Goal: Task Accomplishment & Management: Complete application form

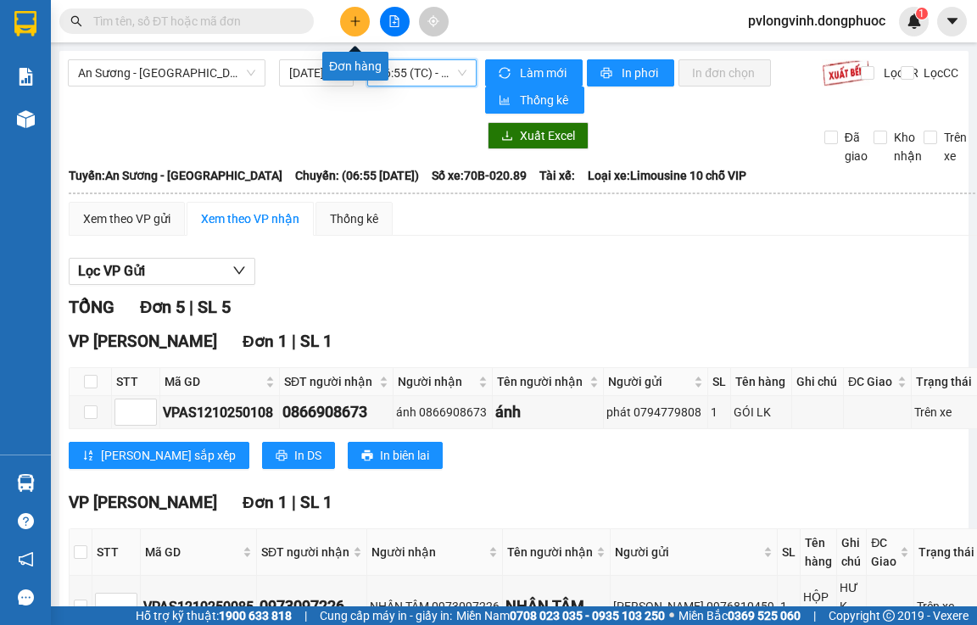
click at [348, 19] on button at bounding box center [355, 22] width 30 height 30
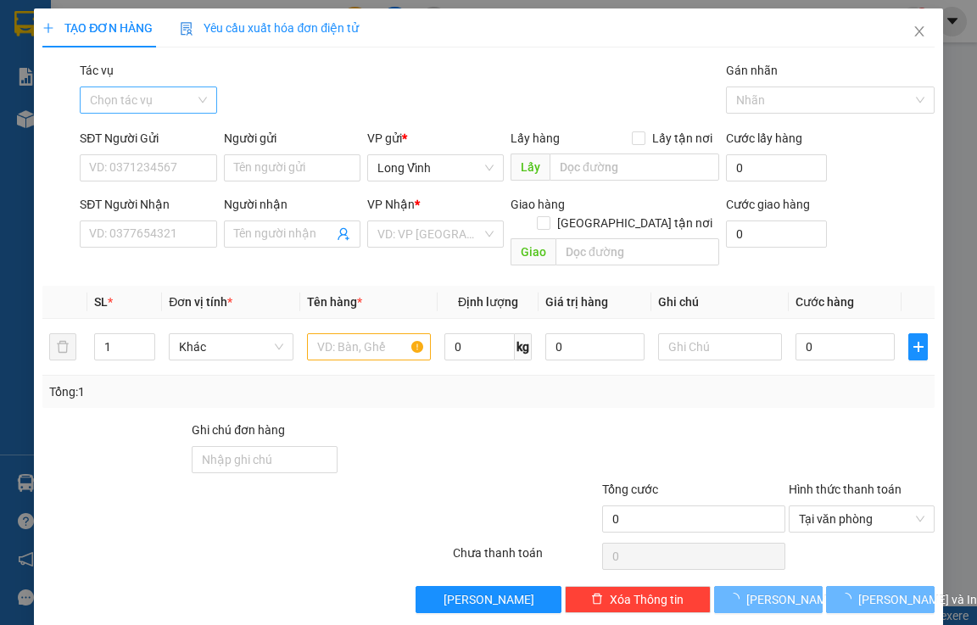
click at [131, 92] on input "Tác vụ" at bounding box center [142, 99] width 104 height 25
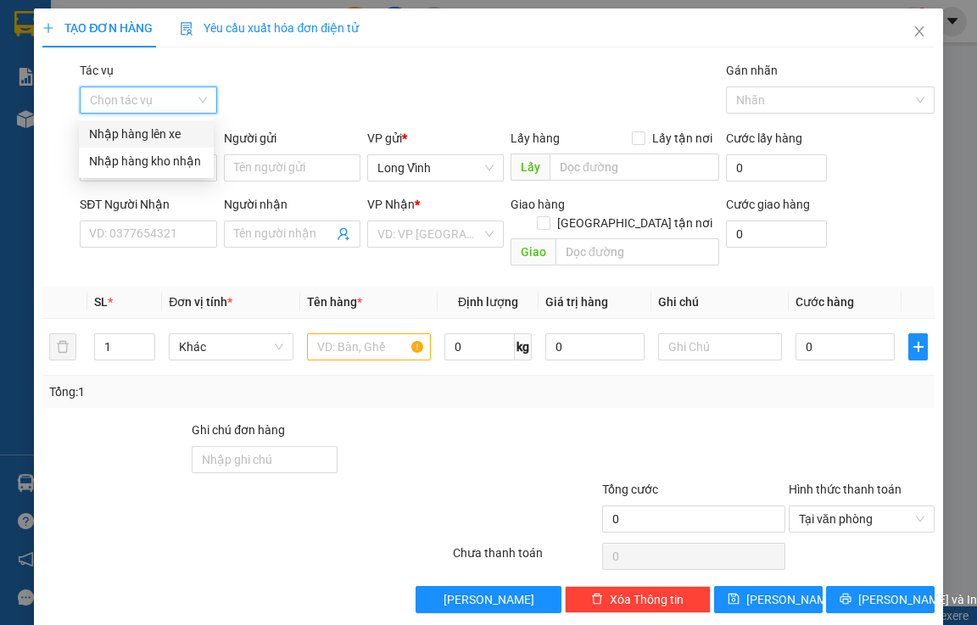
click at [148, 131] on div "Nhập hàng lên xe" at bounding box center [146, 134] width 114 height 19
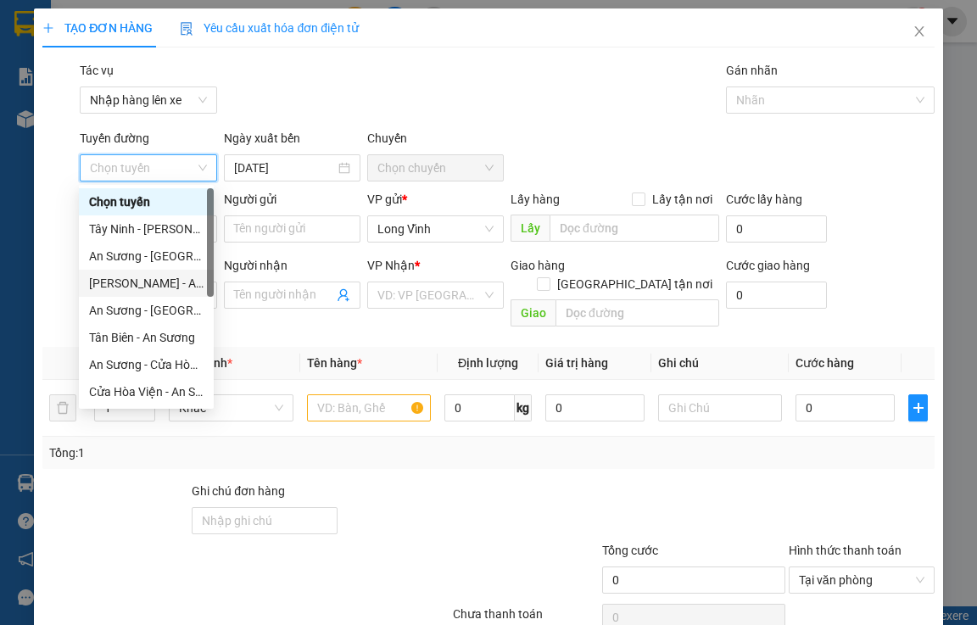
click at [127, 288] on div "[PERSON_NAME] - An Sương" at bounding box center [146, 283] width 114 height 19
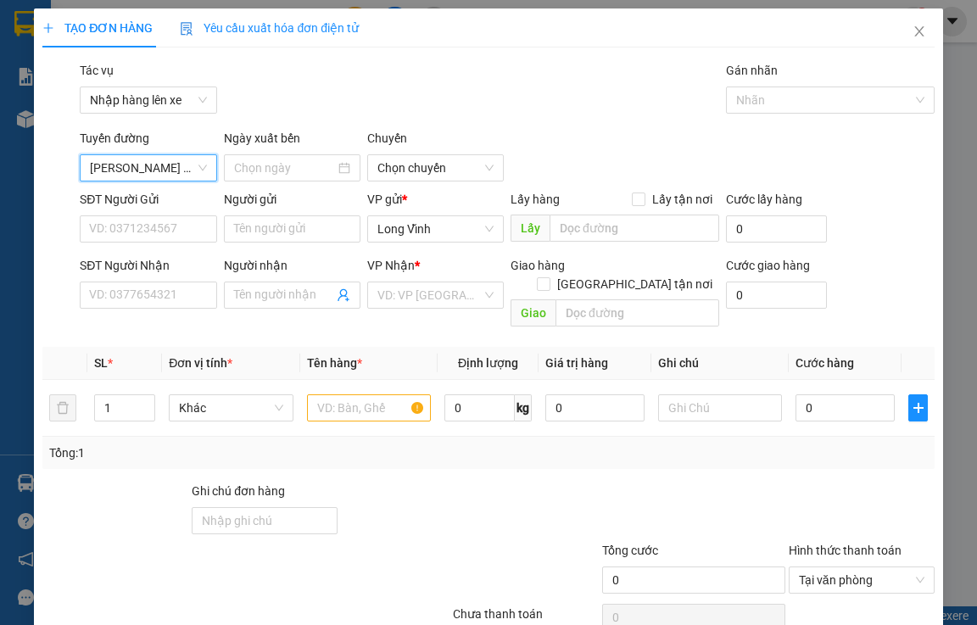
type input "[DATE]"
click at [438, 170] on span "03:00 - 70B-020.87" at bounding box center [435, 167] width 116 height 25
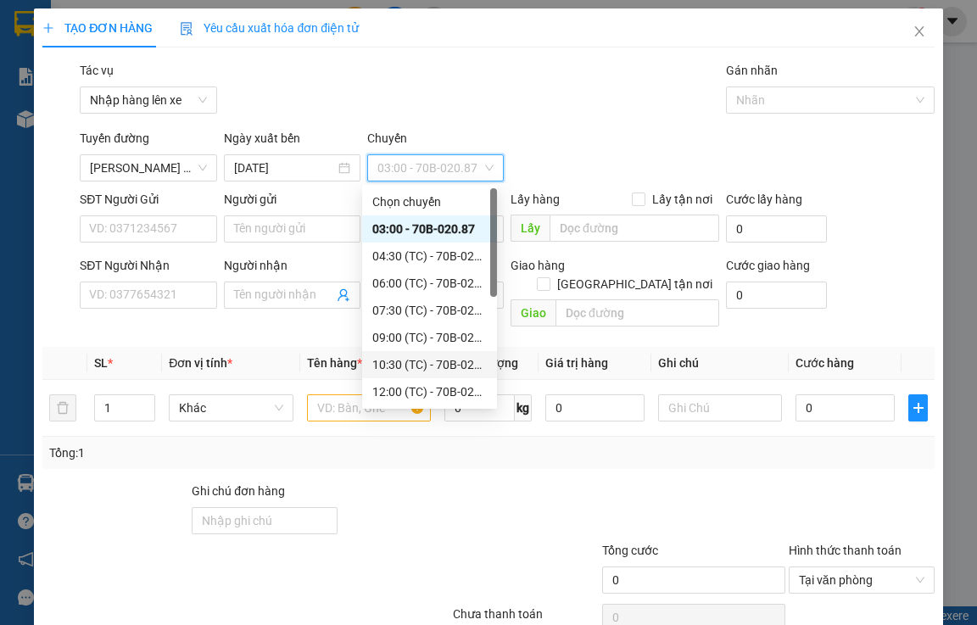
scroll to position [81, 0]
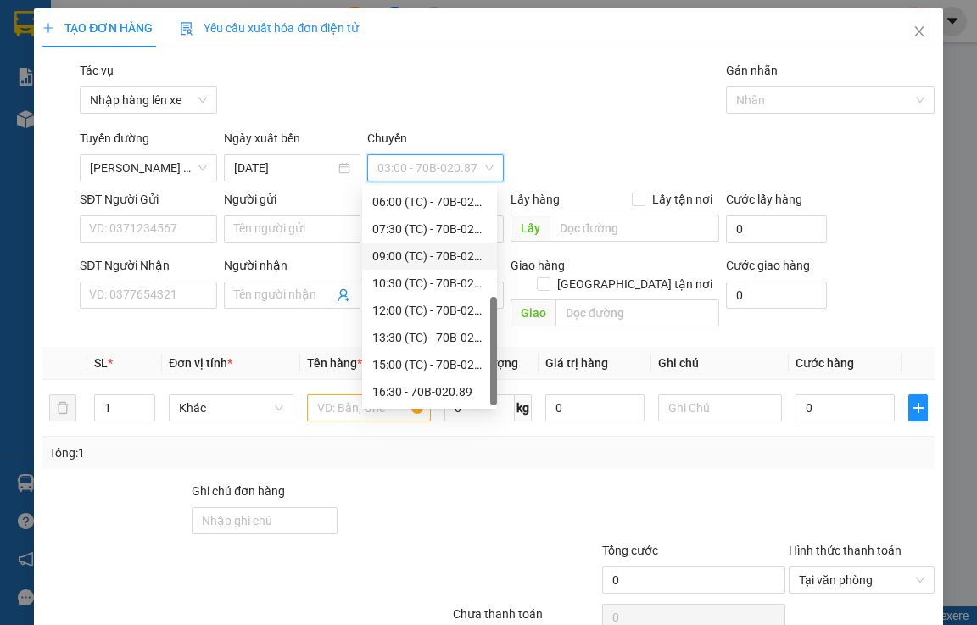
click at [411, 258] on div "09:00 (TC) - 70B-022.26" at bounding box center [429, 256] width 114 height 19
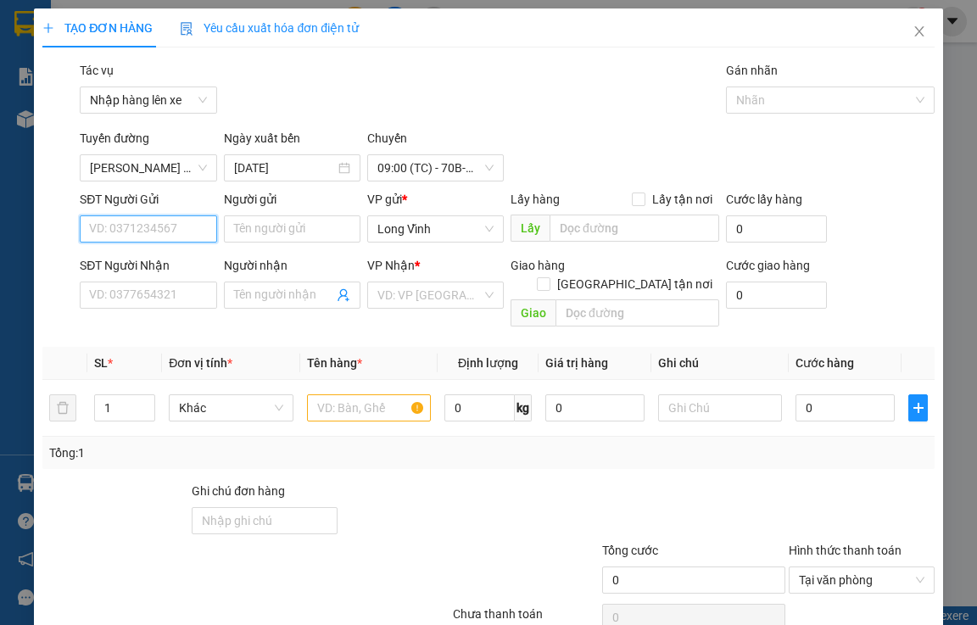
click at [147, 222] on input "SĐT Người Gửi" at bounding box center [148, 228] width 136 height 27
click at [181, 253] on div "0967644705 - [PERSON_NAME]" at bounding box center [172, 262] width 187 height 27
type input "0967644705"
type input "[PERSON_NAME]"
type input "0982632407"
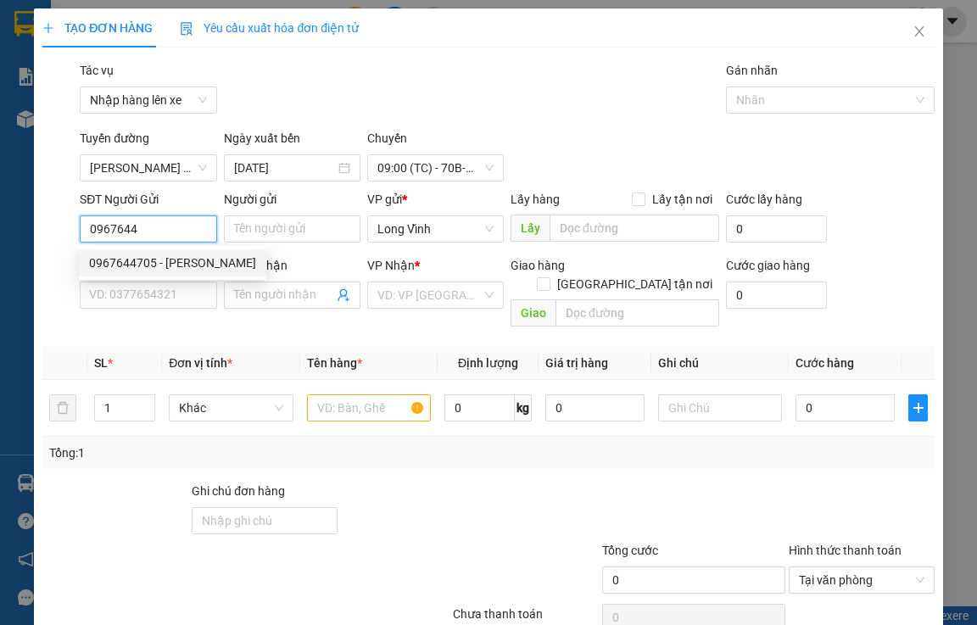
type input "thanh bằng"
type input "30.000"
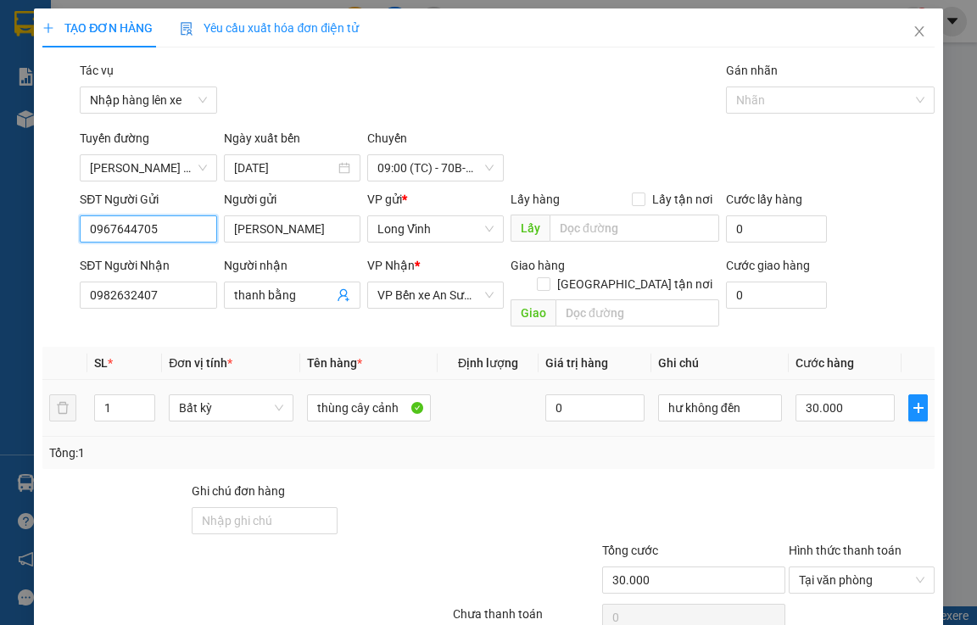
scroll to position [64, 0]
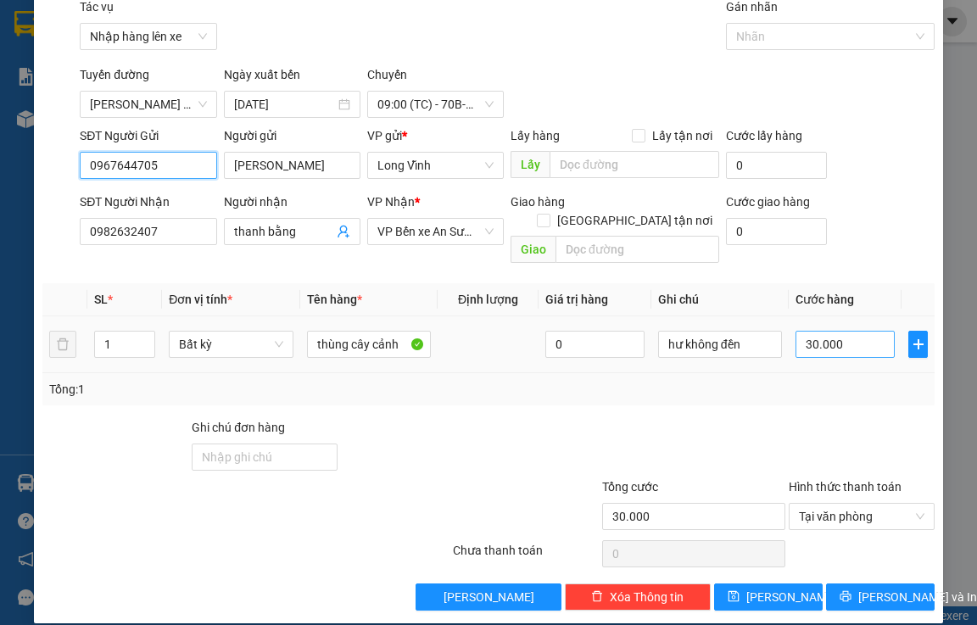
type input "0967644705"
click at [799, 331] on input "30.000" at bounding box center [844, 344] width 99 height 27
type input "2"
type input "25"
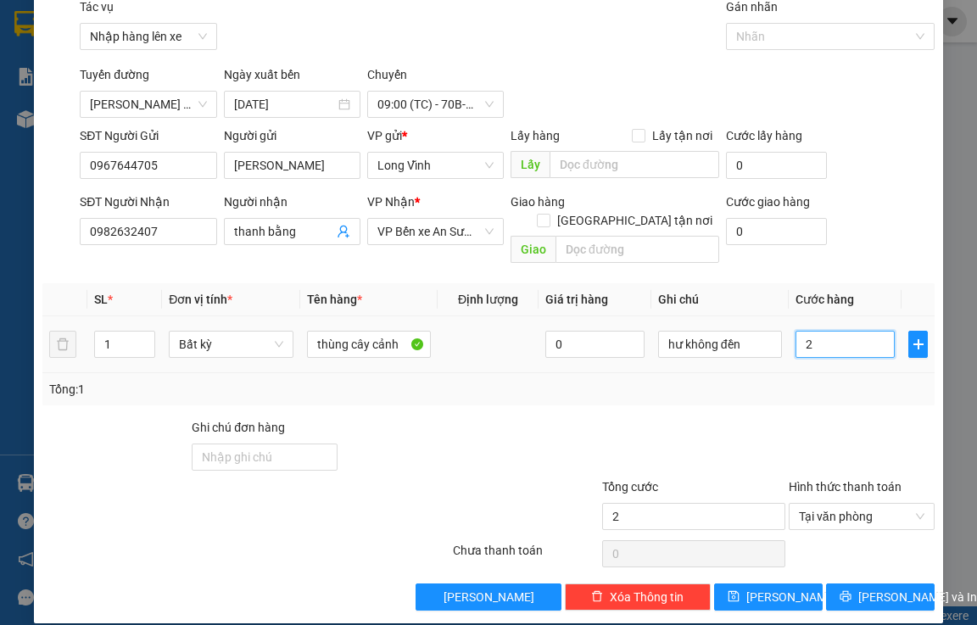
type input "25"
type input "250"
type input "2.500"
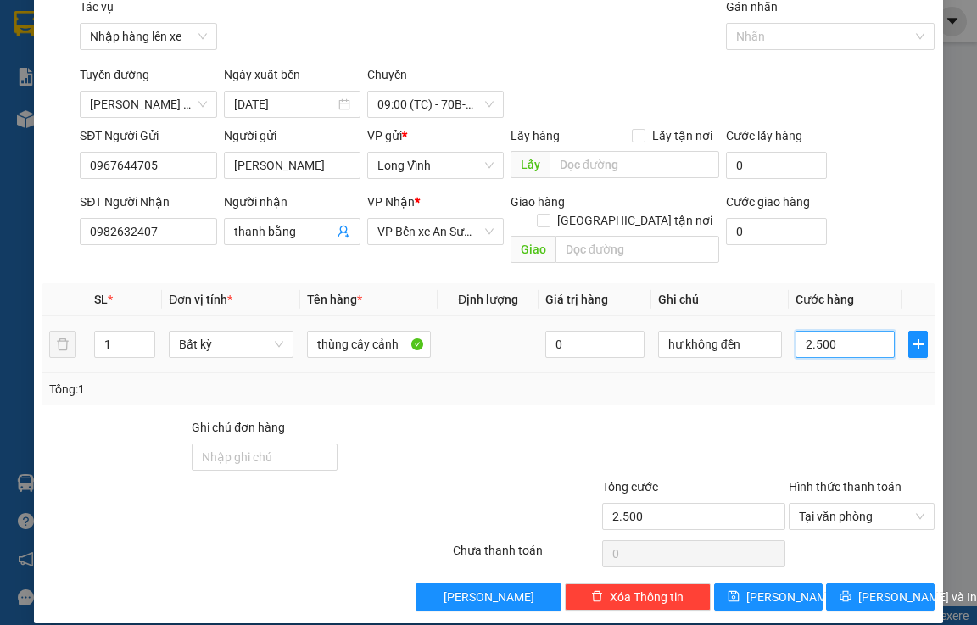
type input "25.000"
click at [890, 588] on span "[PERSON_NAME] và In" at bounding box center [917, 597] width 119 height 19
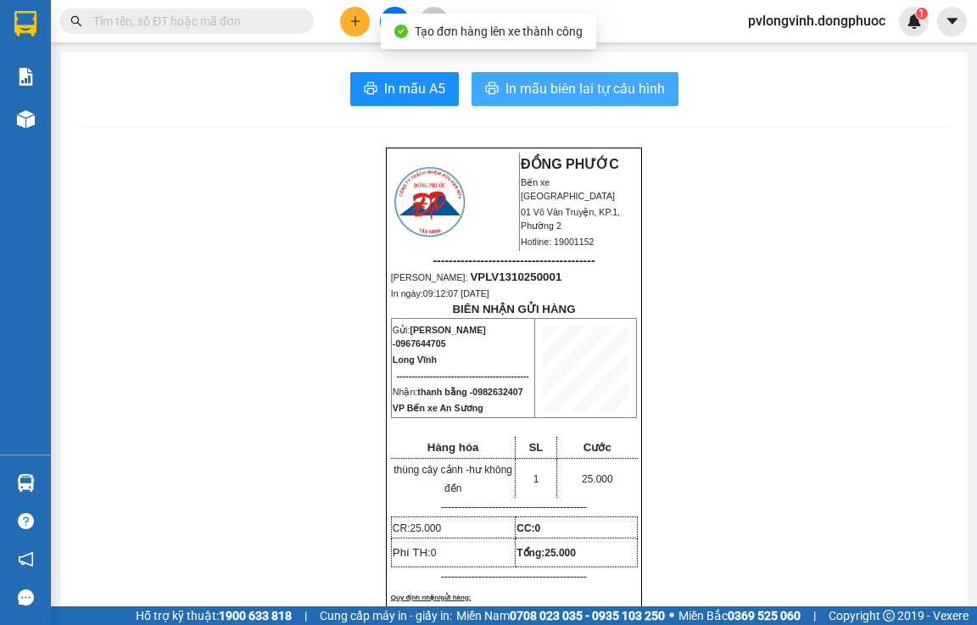
click at [620, 92] on span "In mẫu biên lai tự cấu hình" at bounding box center [584, 88] width 159 height 21
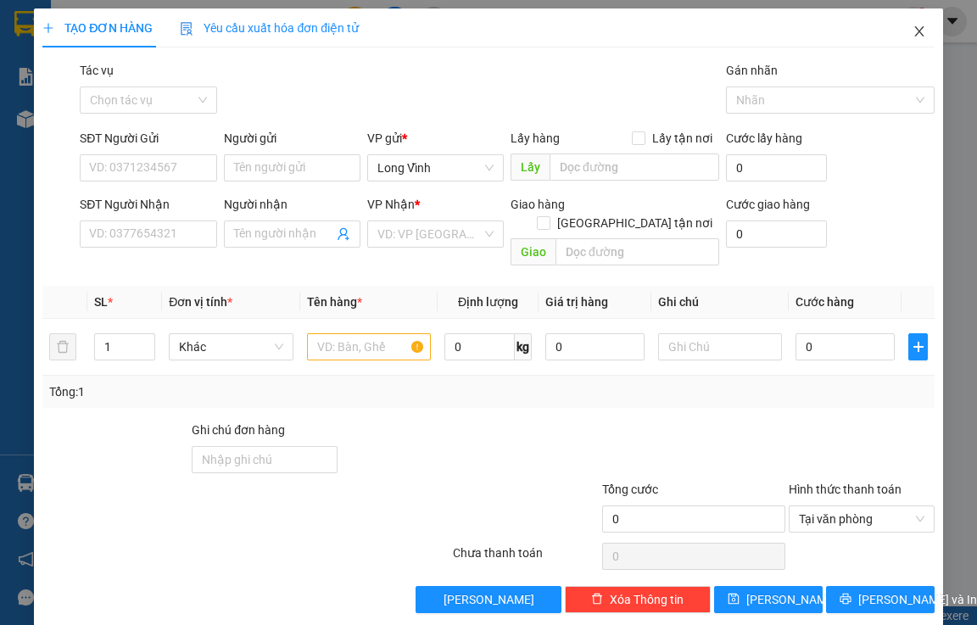
click at [914, 31] on icon "close" at bounding box center [918, 31] width 9 height 10
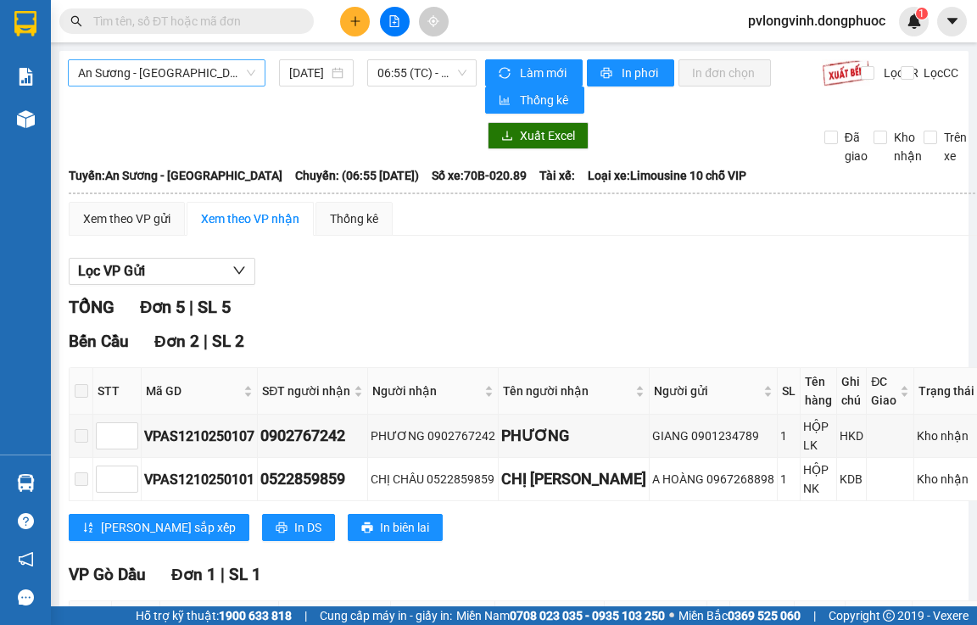
click at [174, 68] on span "An Sương - [GEOGRAPHIC_DATA]" at bounding box center [166, 72] width 177 height 25
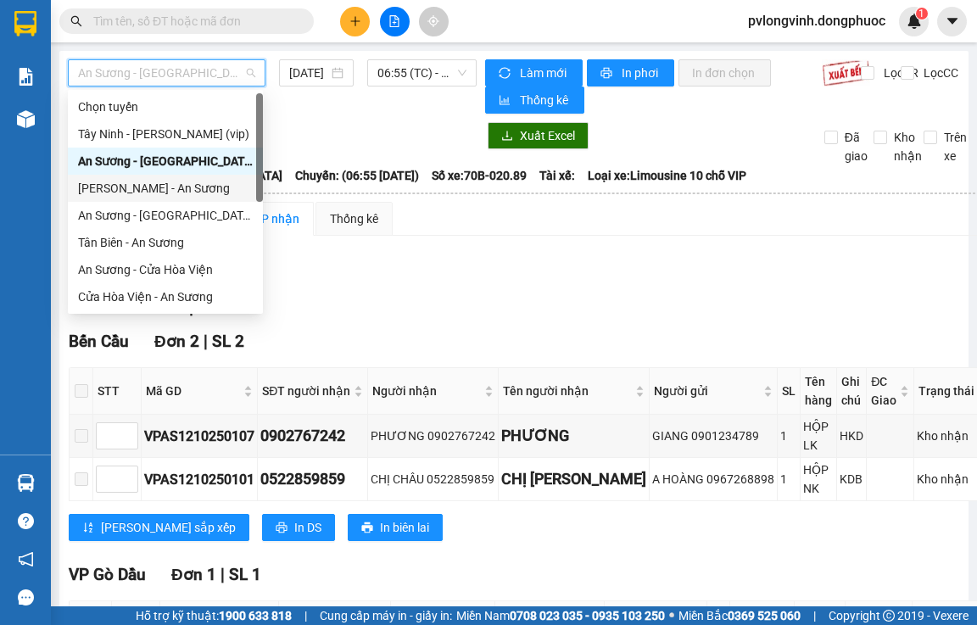
drag, startPoint x: 139, startPoint y: 184, endPoint x: 383, endPoint y: 109, distance: 255.6
click at [141, 184] on div "[PERSON_NAME] - An Sương" at bounding box center [165, 188] width 175 height 19
type input "[DATE]"
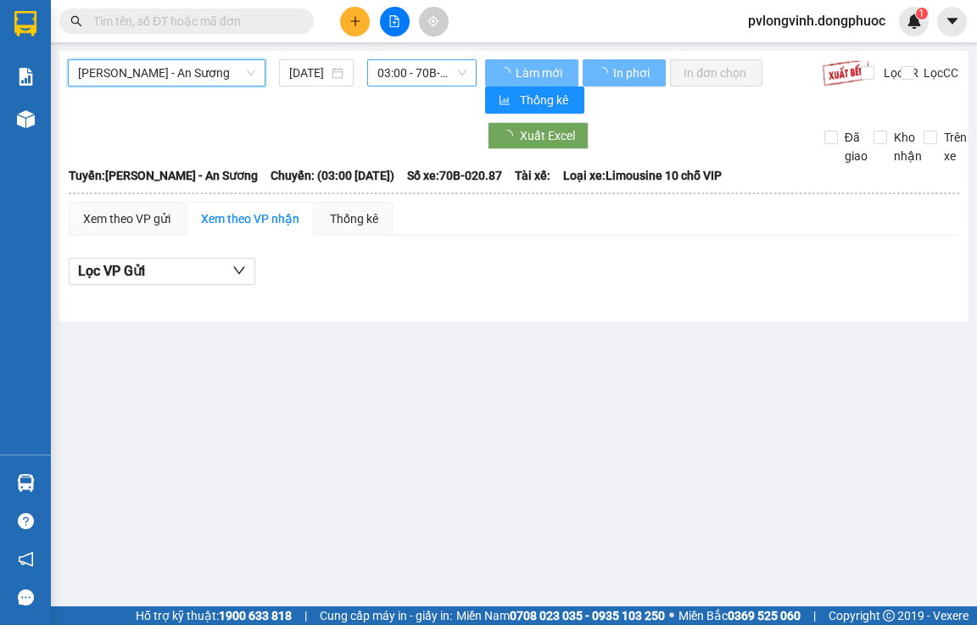
click at [427, 68] on span "03:00 - 70B-020.87" at bounding box center [421, 72] width 89 height 25
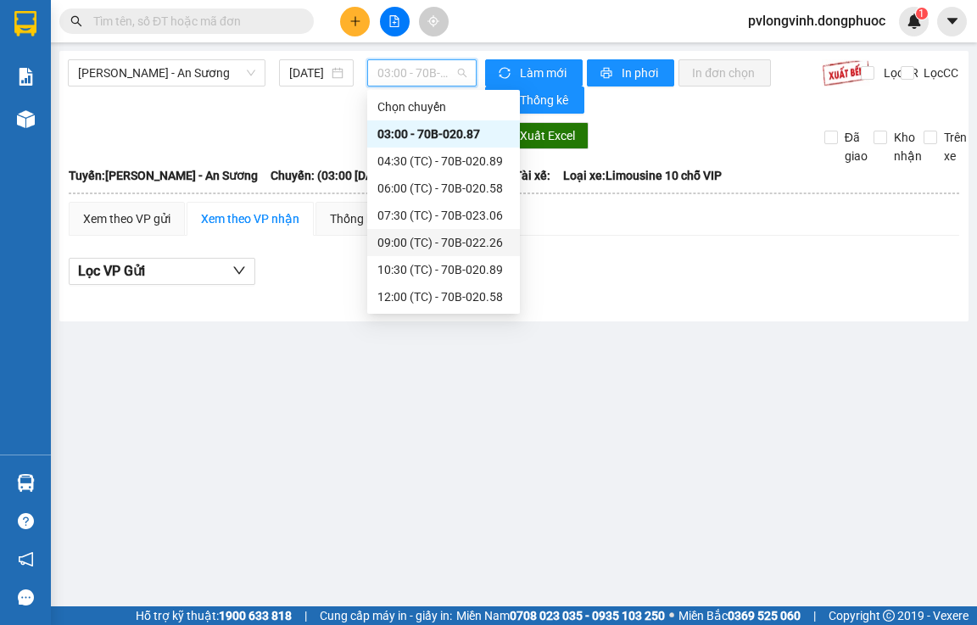
click at [443, 240] on div "09:00 (TC) - 70B-022.26" at bounding box center [443, 242] width 132 height 19
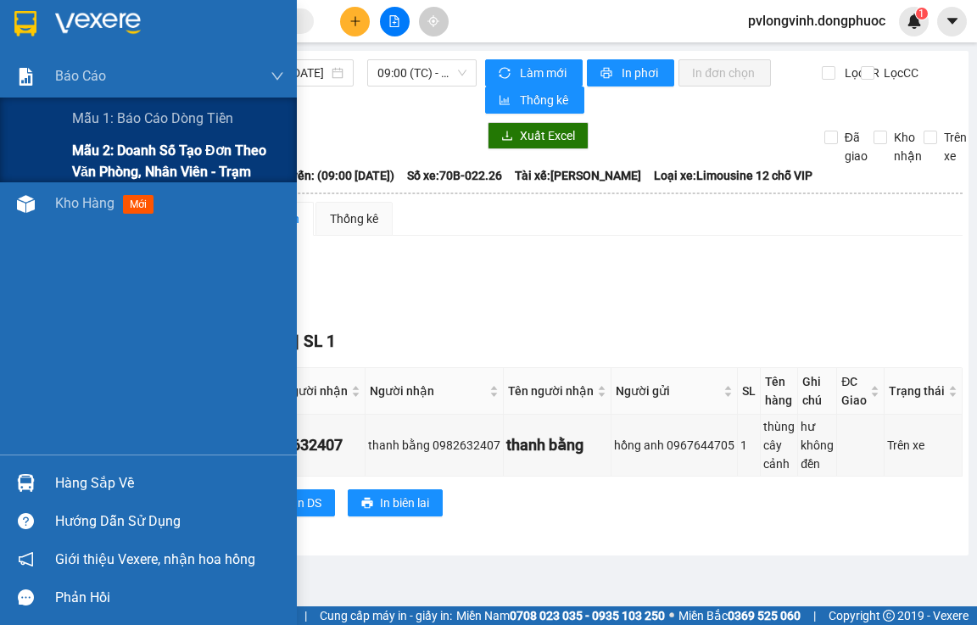
drag, startPoint x: 107, startPoint y: 151, endPoint x: 274, endPoint y: 125, distance: 168.9
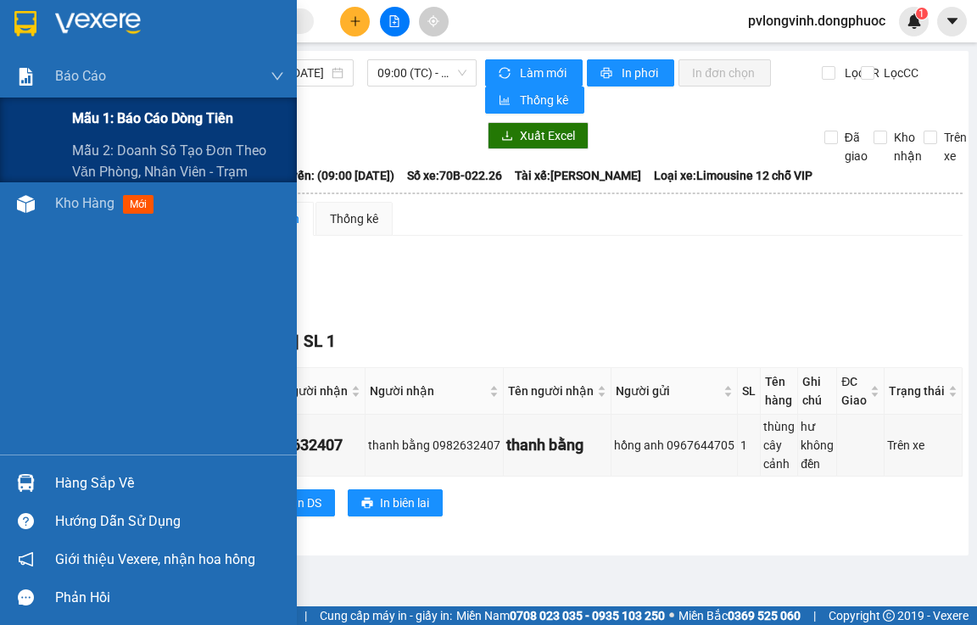
click at [108, 151] on span "Mẫu 2: Doanh số tạo đơn theo Văn phòng, nhân viên - Trạm" at bounding box center [178, 161] width 212 height 42
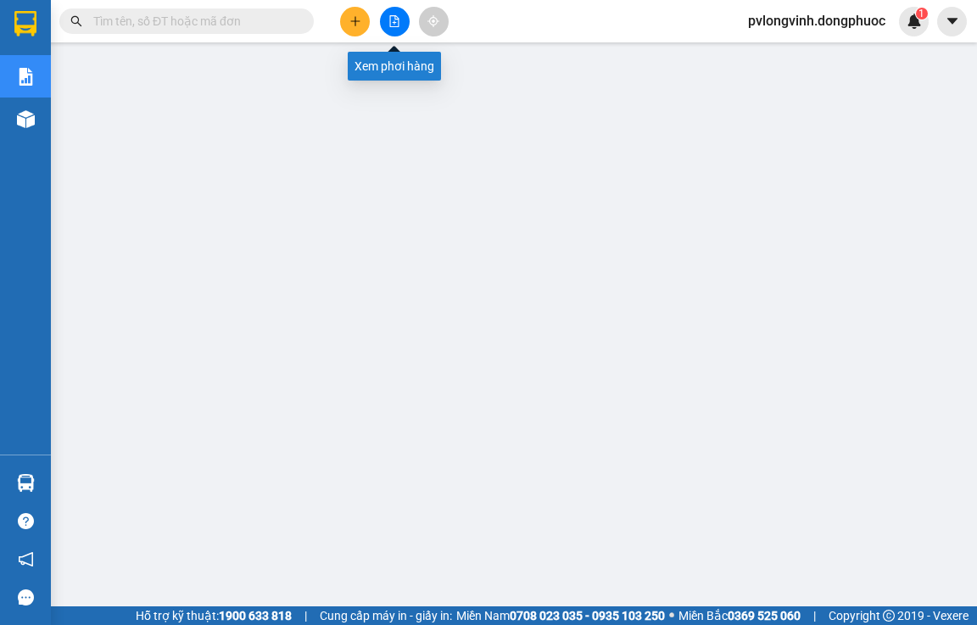
click at [396, 34] on button at bounding box center [395, 22] width 30 height 30
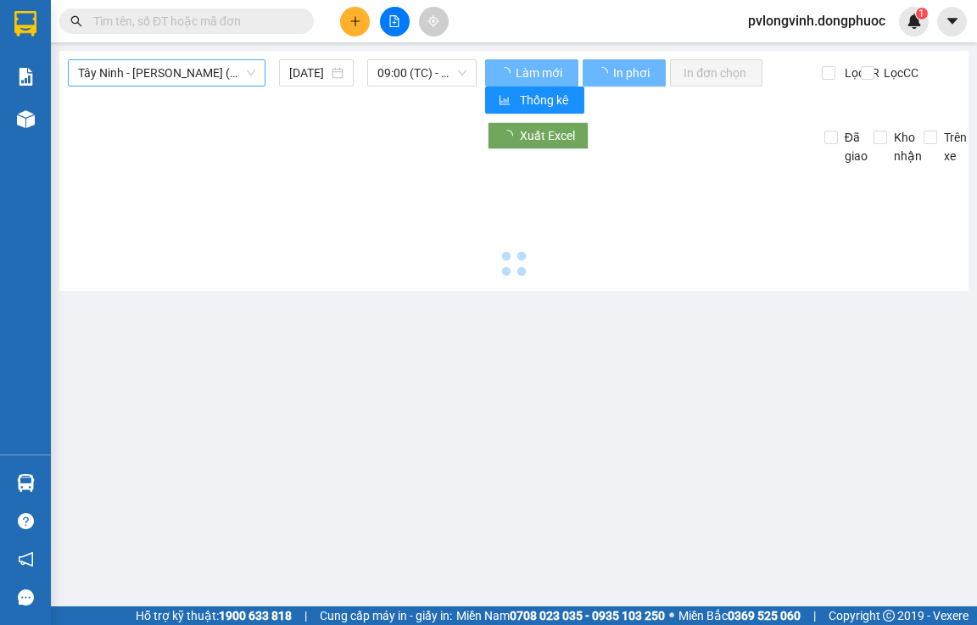
click at [165, 71] on span "Tây Ninh - [PERSON_NAME] (vip)" at bounding box center [166, 72] width 177 height 25
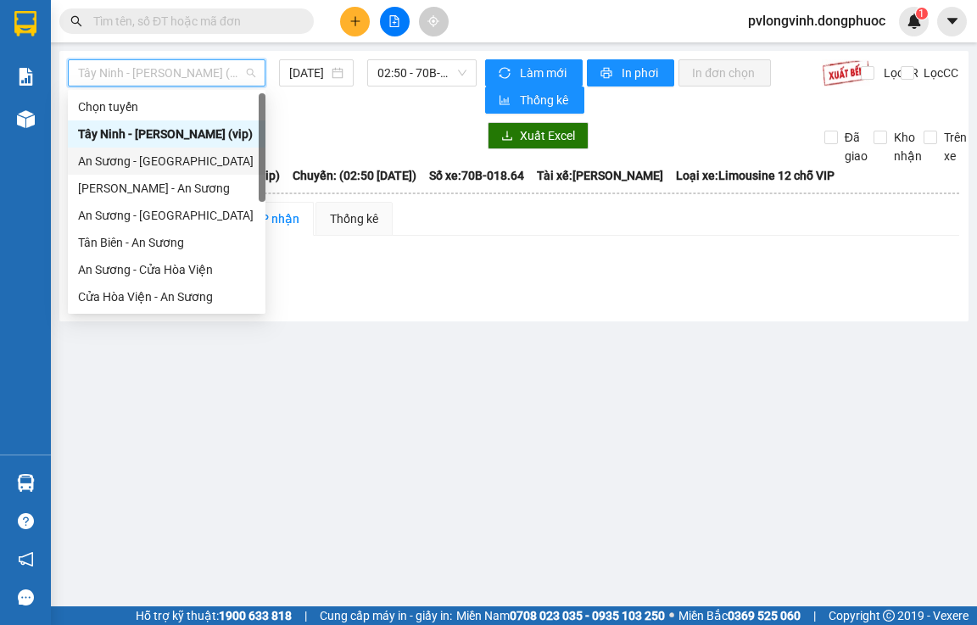
click at [114, 150] on div "An Sương - [GEOGRAPHIC_DATA]" at bounding box center [167, 161] width 198 height 27
type input "[DATE]"
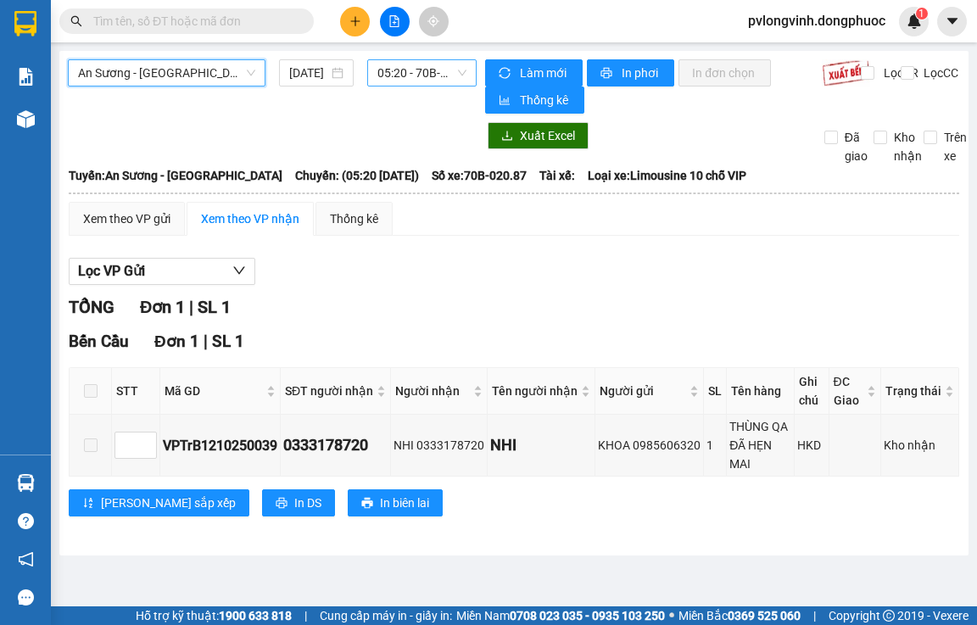
click at [381, 70] on span "05:20 - 70B-020.87" at bounding box center [421, 72] width 89 height 25
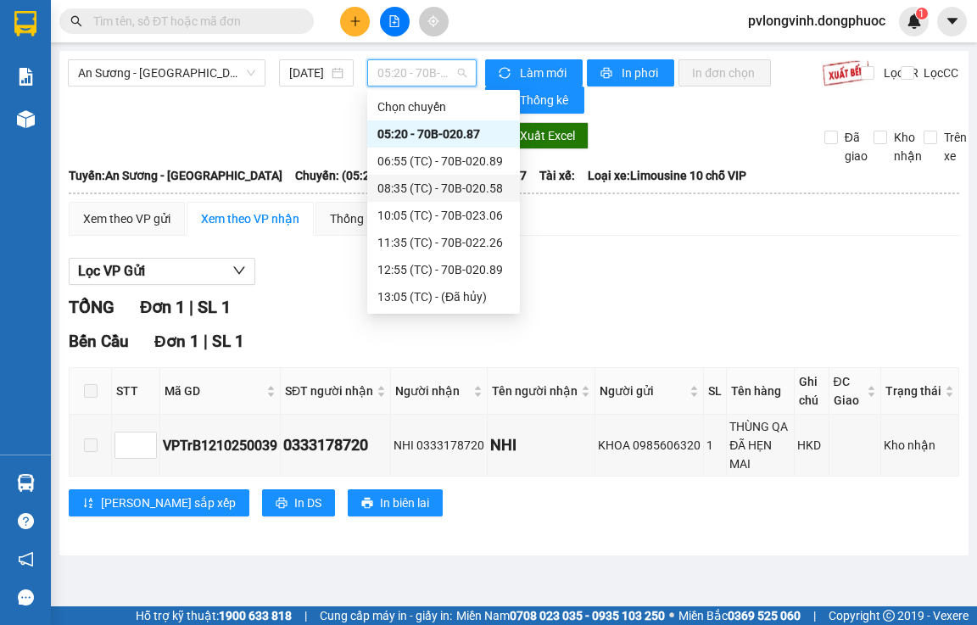
click at [417, 186] on div "08:35 (TC) - 70B-020.58" at bounding box center [443, 188] width 132 height 19
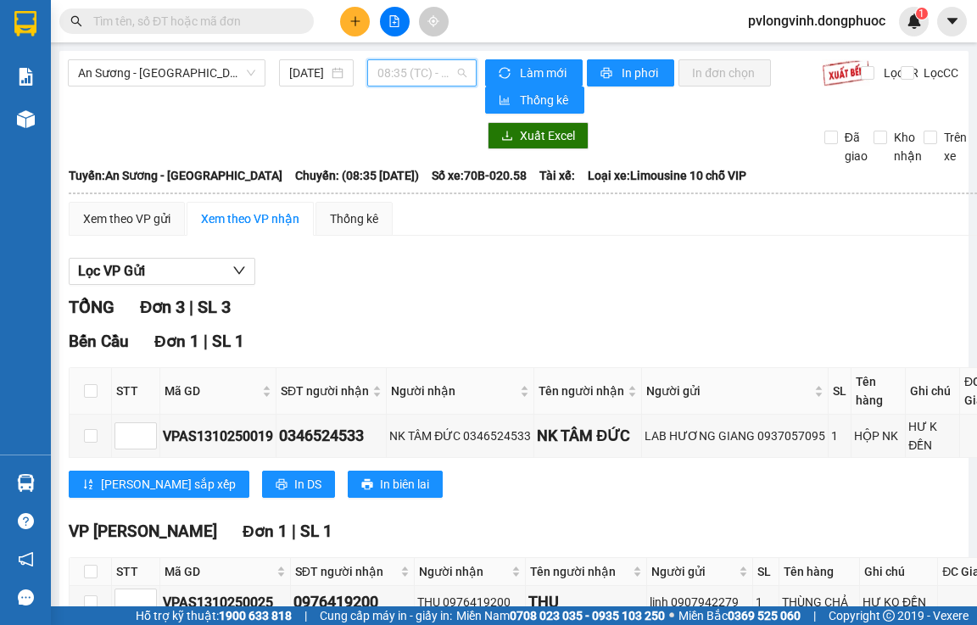
click at [421, 78] on span "08:35 (TC) - 70B-020.58" at bounding box center [421, 72] width 89 height 25
click at [406, 64] on span "08:35 (TC) - 70B-020.58" at bounding box center [421, 72] width 89 height 25
click at [415, 66] on span "08:35 (TC) - 70B-020.58" at bounding box center [421, 72] width 89 height 25
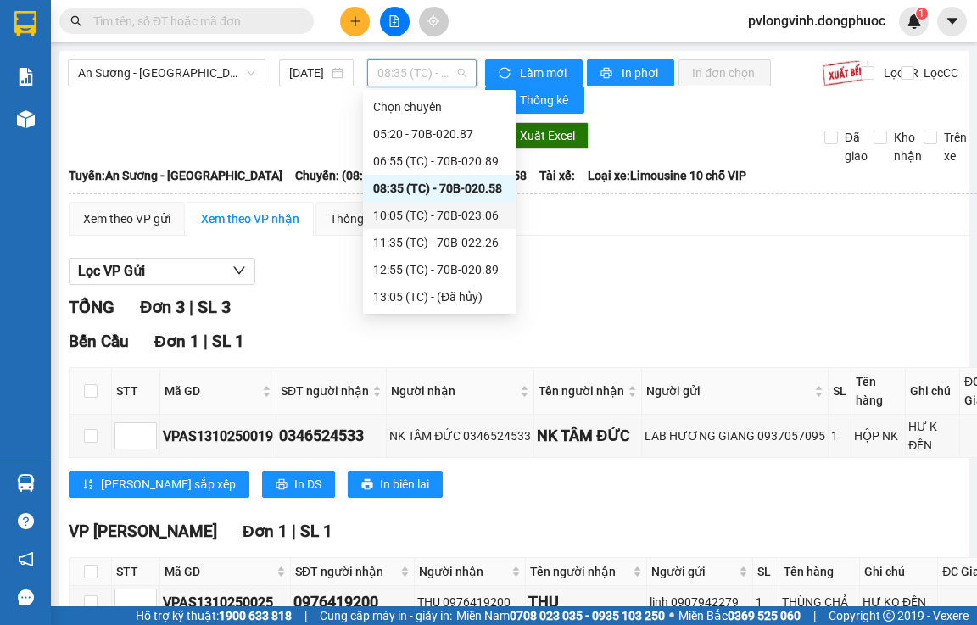
click at [415, 216] on div "10:05 (TC) - 70B-023.06" at bounding box center [439, 215] width 132 height 19
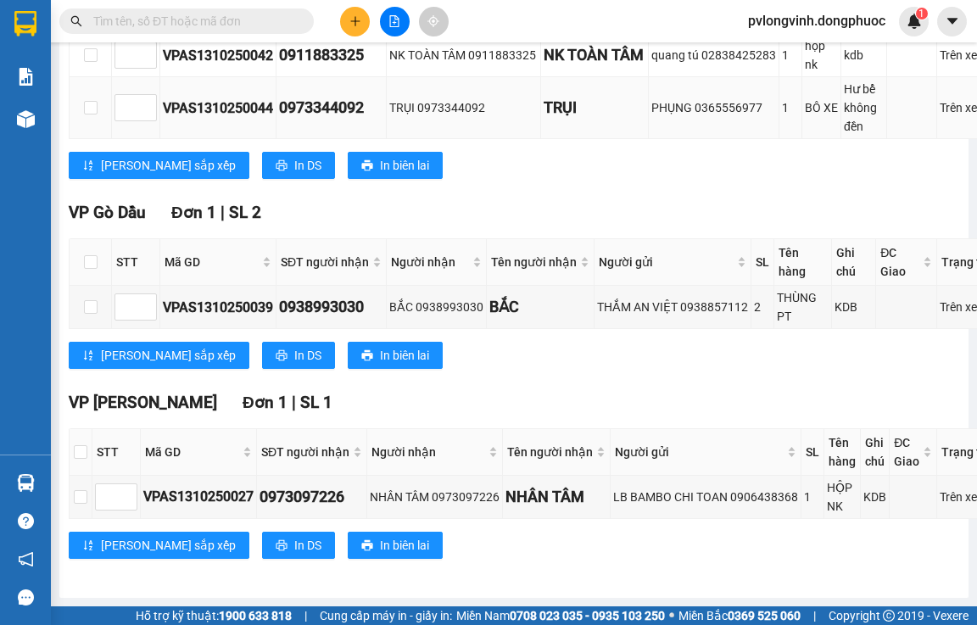
scroll to position [437, 0]
click at [353, 25] on icon "plus" at bounding box center [355, 21] width 12 height 12
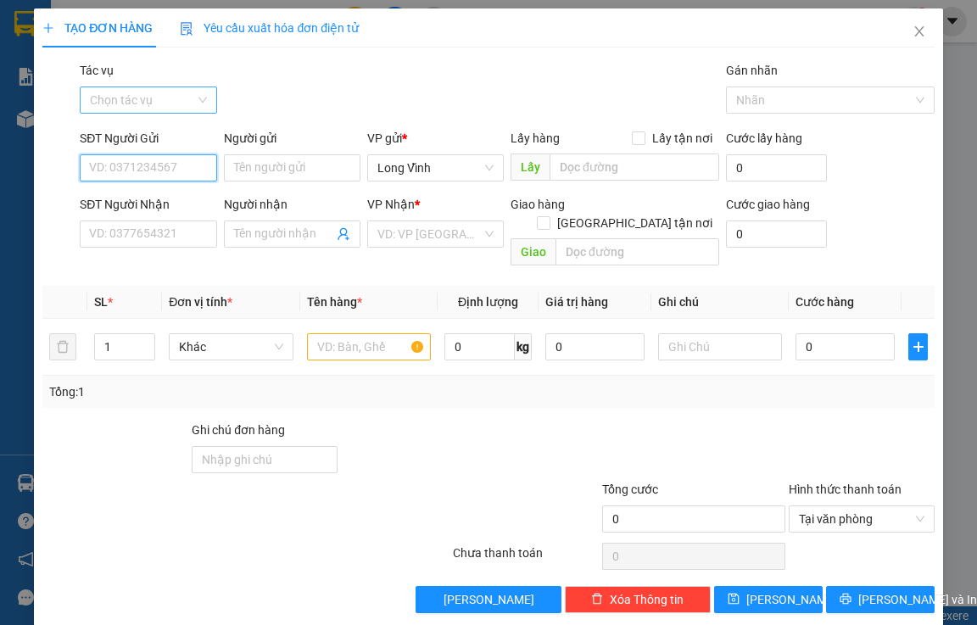
click at [205, 95] on div "Chọn tác vụ" at bounding box center [148, 99] width 136 height 27
click at [186, 126] on div "Nhập hàng lên xe" at bounding box center [146, 134] width 114 height 19
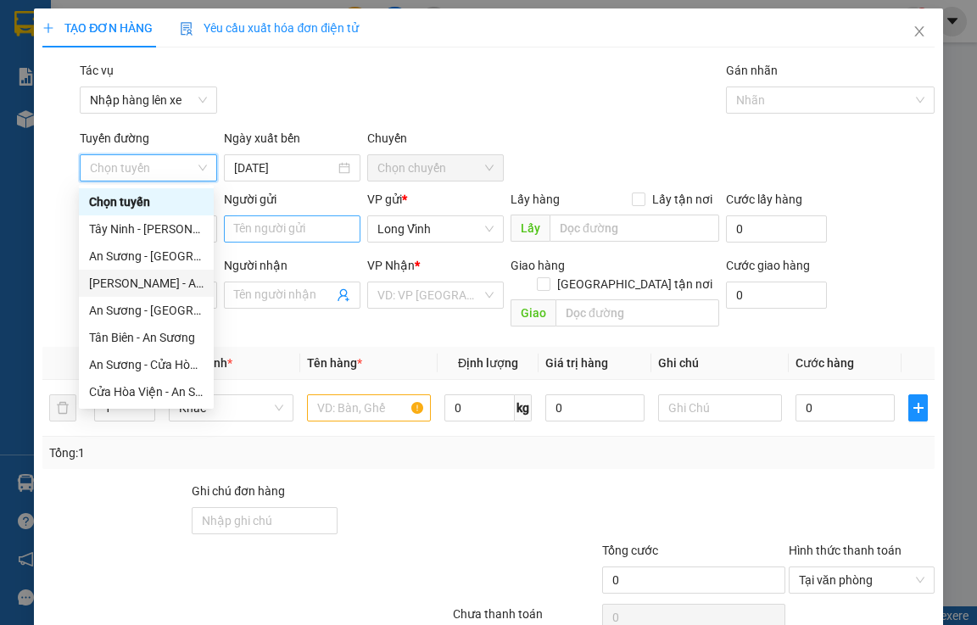
drag, startPoint x: 152, startPoint y: 281, endPoint x: 253, endPoint y: 231, distance: 112.6
click at [152, 281] on div "[PERSON_NAME] - An Sương" at bounding box center [146, 283] width 114 height 19
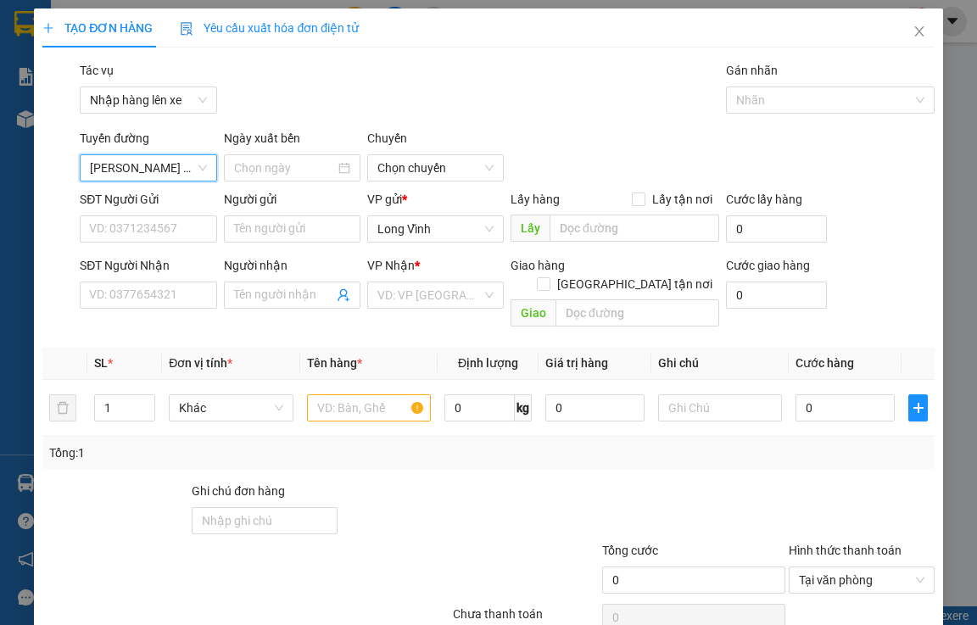
type input "[DATE]"
click at [424, 177] on span "03:00 - 70B-020.87" at bounding box center [435, 167] width 116 height 25
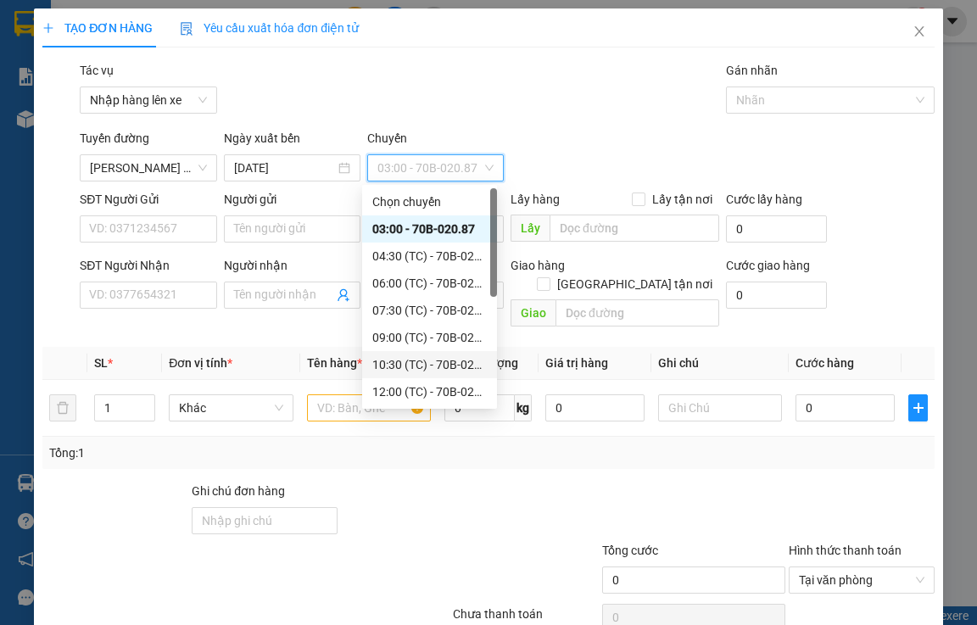
scroll to position [81, 0]
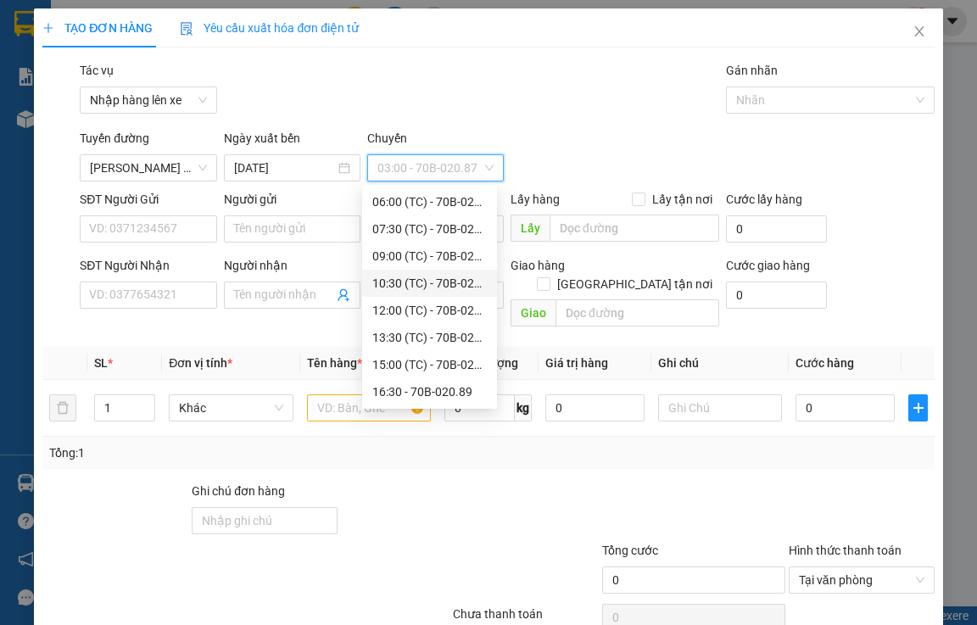
click at [448, 281] on div "10:30 (TC) - 70B-020.89" at bounding box center [429, 283] width 114 height 19
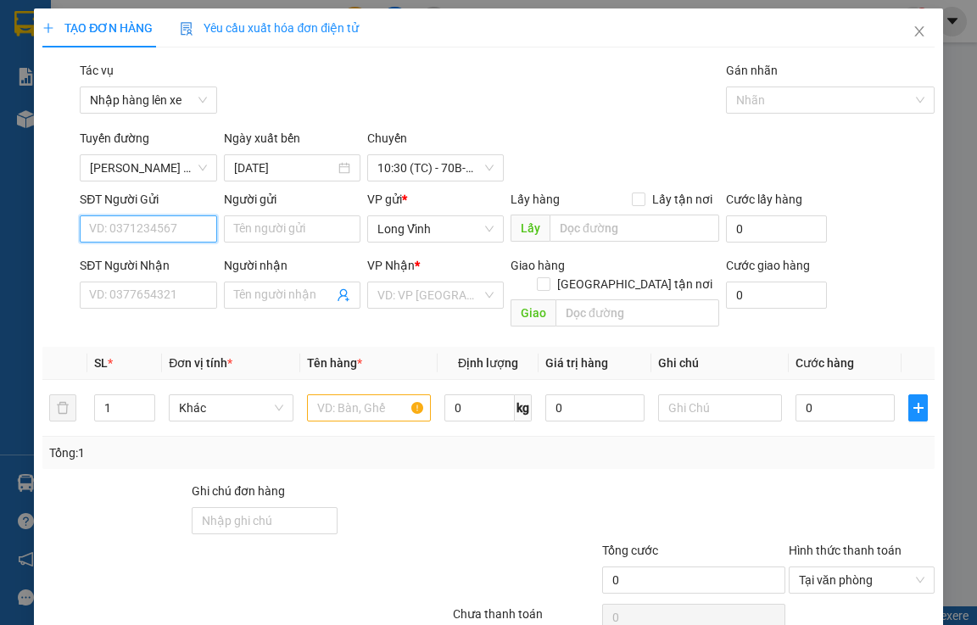
click at [186, 221] on input "SĐT Người Gửi" at bounding box center [148, 228] width 136 height 27
type input "0"
click at [155, 233] on input "0" at bounding box center [148, 228] width 136 height 27
click at [133, 229] on input "0" at bounding box center [148, 228] width 136 height 27
click at [150, 228] on input "0" at bounding box center [148, 228] width 136 height 27
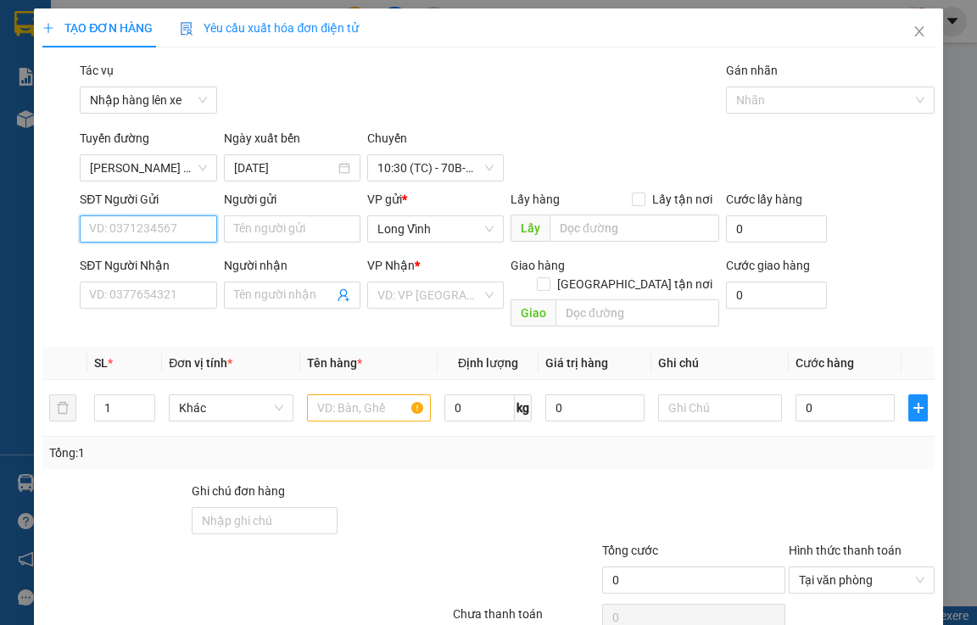
click at [122, 231] on input "SĐT Người Gửi" at bounding box center [148, 228] width 136 height 27
click at [143, 231] on input "SĐT Người Gửi" at bounding box center [148, 228] width 136 height 27
click at [161, 231] on input "SĐT Người Gửi" at bounding box center [148, 228] width 136 height 27
click at [131, 222] on input "SĐT Người Gửi" at bounding box center [148, 228] width 136 height 27
click at [899, 24] on span "Close" at bounding box center [918, 31] width 47 height 47
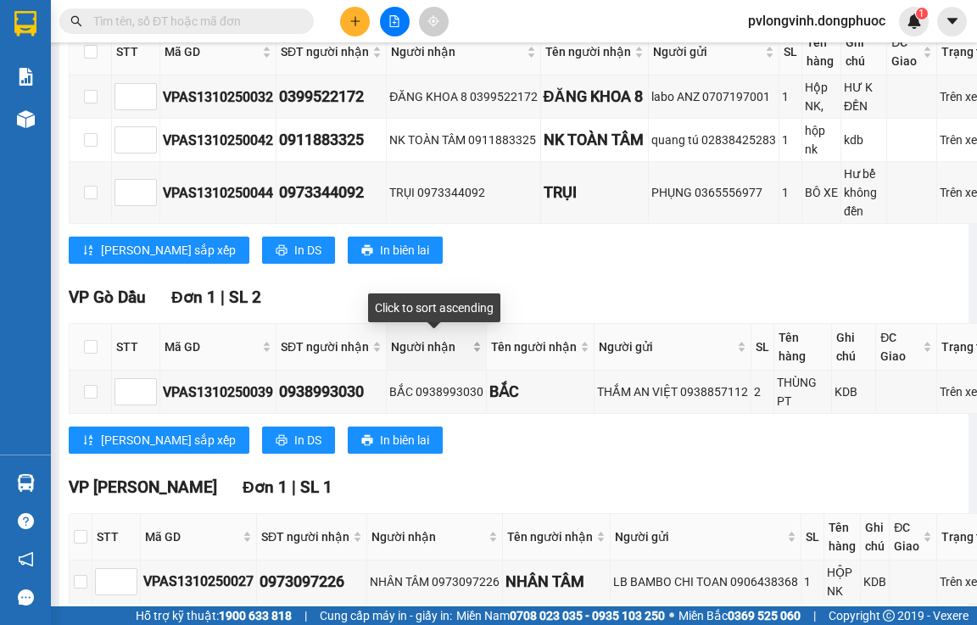
scroll to position [170, 0]
